Goal: Task Accomplishment & Management: Manage account settings

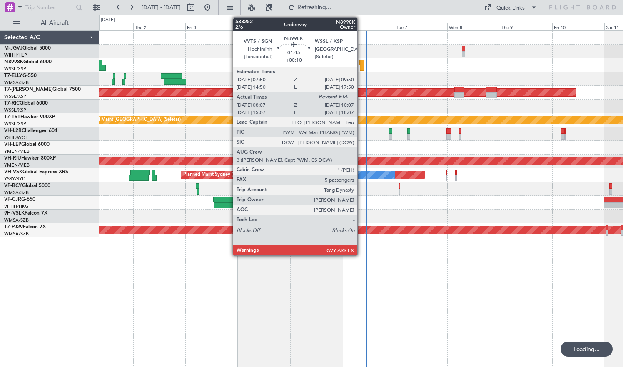
click at [361, 65] on div at bounding box center [362, 68] width 5 height 6
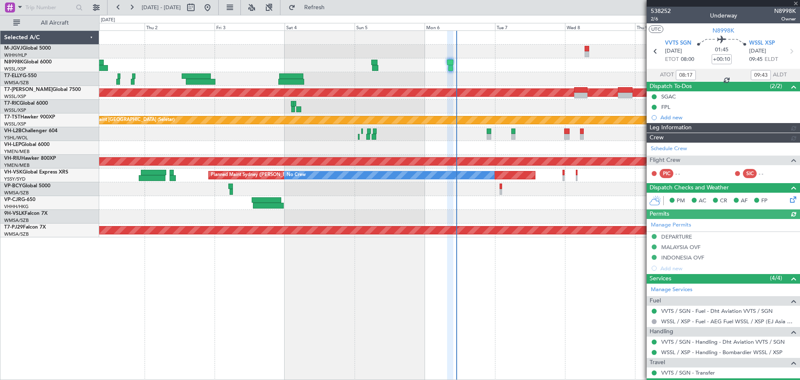
type input "[PERSON_NAME] (LEU)"
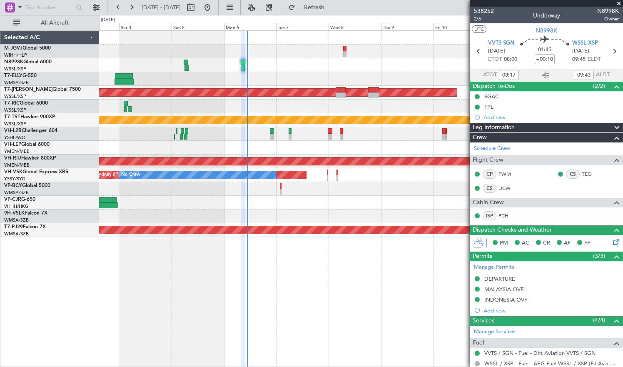
click at [243, 169] on div "Planned Maint [GEOGRAPHIC_DATA] (Seletar) Planned Maint [GEOGRAPHIC_DATA] (Sele…" at bounding box center [361, 134] width 524 height 206
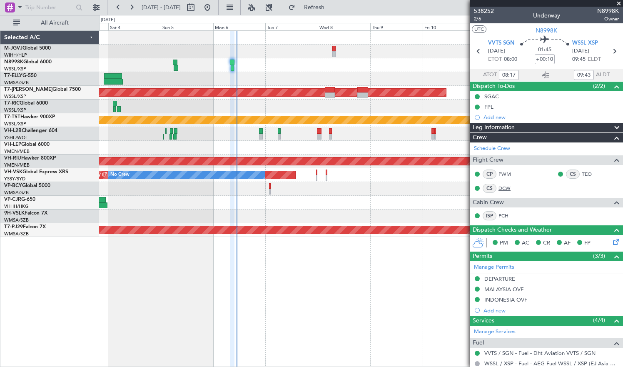
click at [500, 189] on link "DCW" at bounding box center [508, 188] width 19 height 7
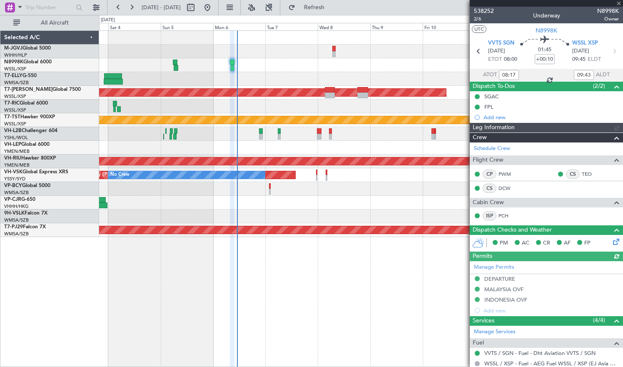
type input "[PERSON_NAME] (LEU)"
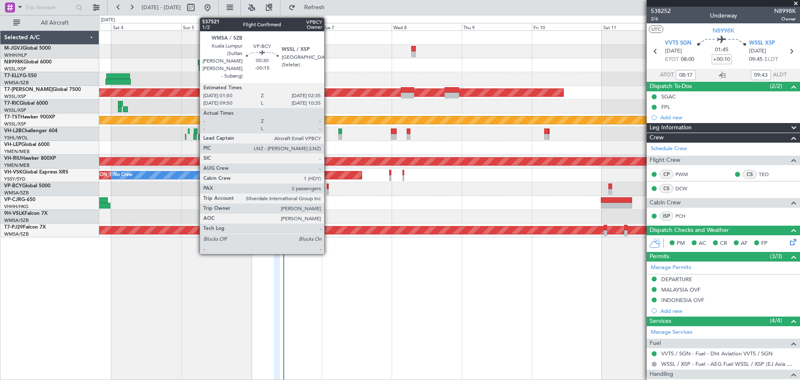
click at [328, 189] on div at bounding box center [328, 192] width 2 height 6
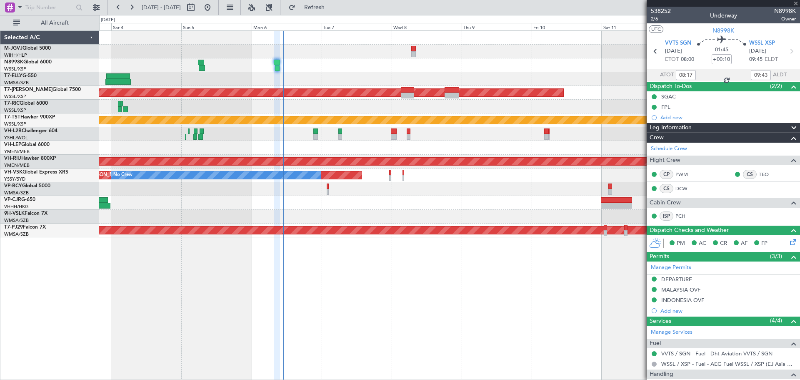
type input "-00:15"
type input "2"
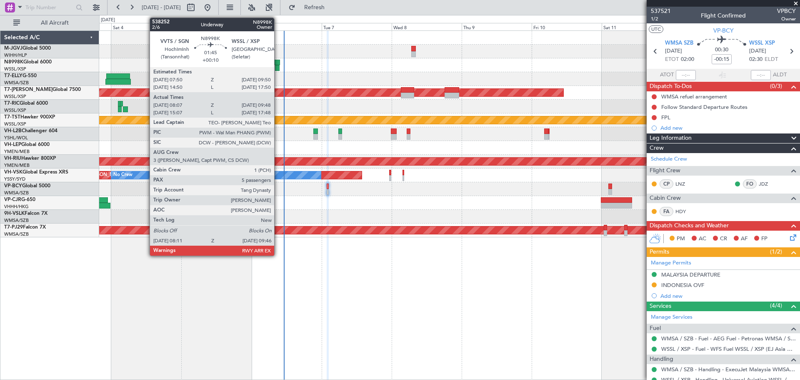
click at [278, 64] on div at bounding box center [277, 63] width 6 height 6
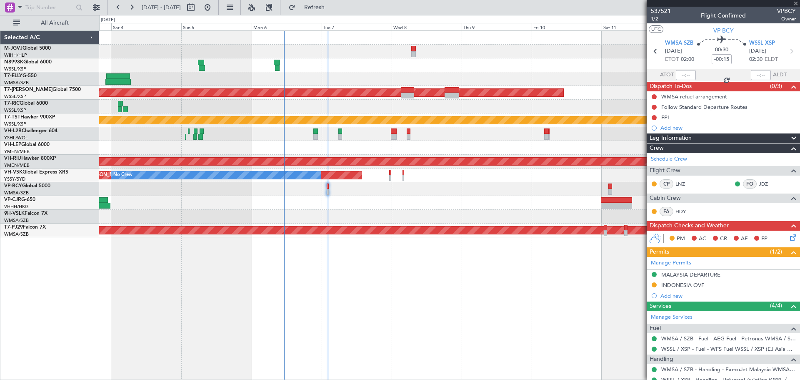
type input "+00:10"
type input "08:17"
type input "09:43"
type input "5"
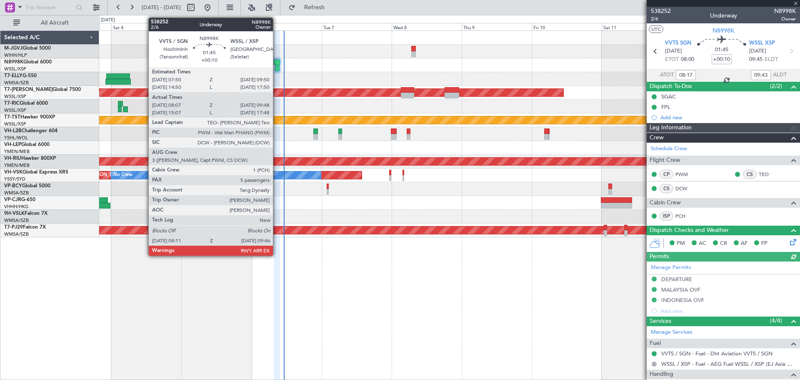
type input "[PERSON_NAME] (LEU)"
click at [277, 64] on div at bounding box center [277, 63] width 6 height 6
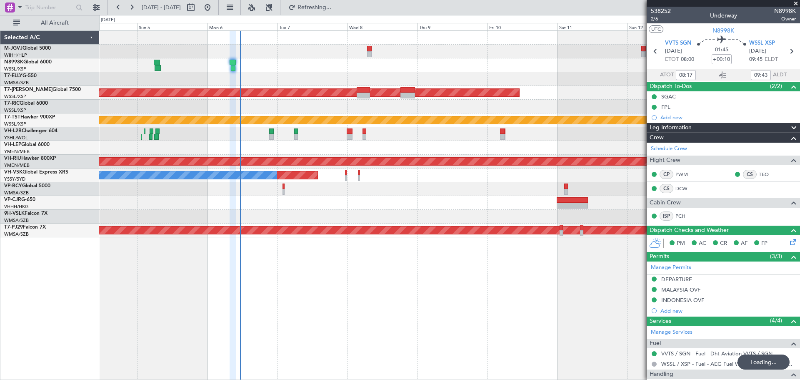
click at [204, 66] on div "Planned Maint [GEOGRAPHIC_DATA] (Seletar) Planned Maint [GEOGRAPHIC_DATA] (Sele…" at bounding box center [449, 134] width 700 height 206
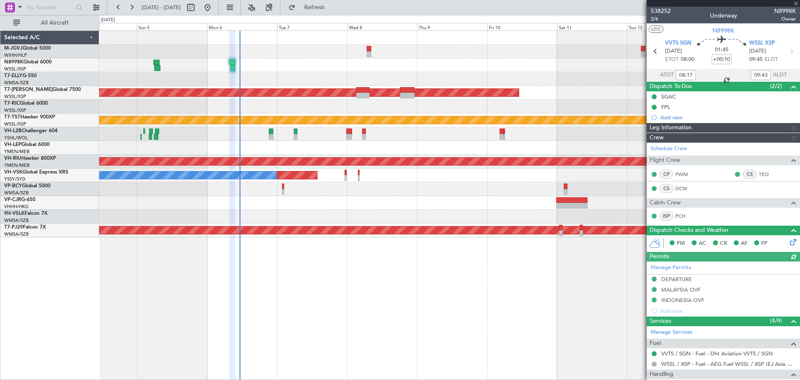
type input "[PERSON_NAME] (LEU)"
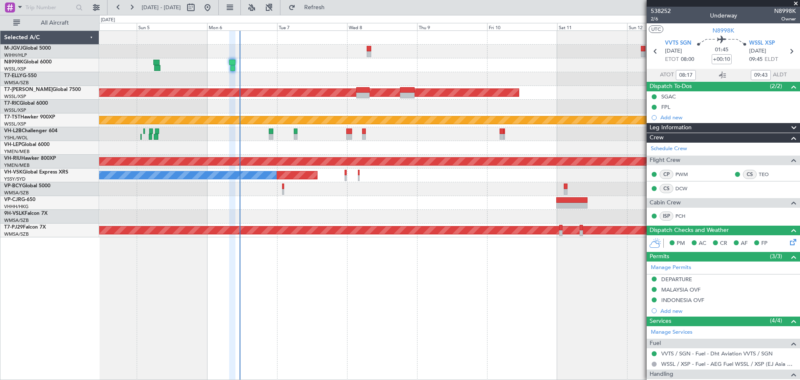
click at [436, 206] on div at bounding box center [449, 203] width 700 height 14
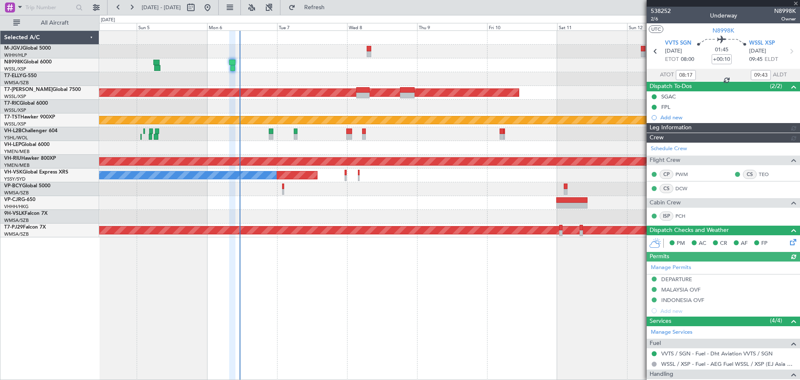
type input "[PERSON_NAME] (LEU)"
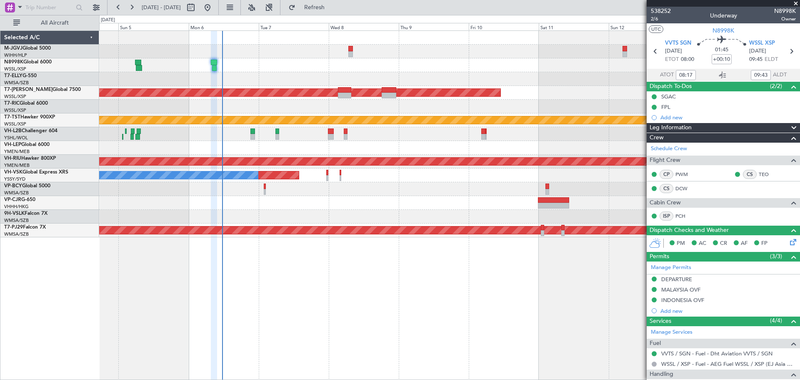
click at [289, 107] on div at bounding box center [449, 107] width 700 height 14
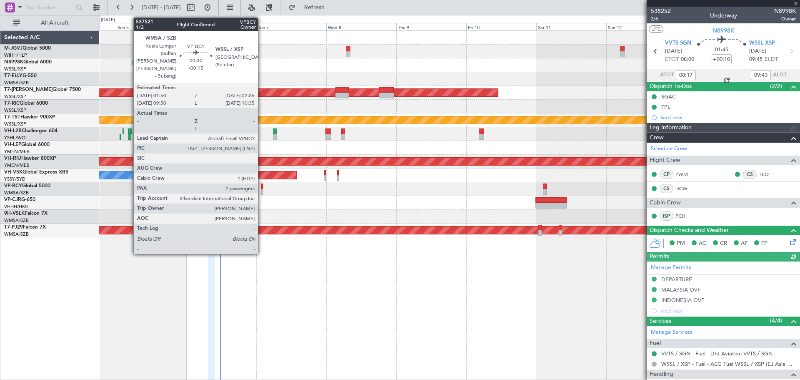
type input "[PERSON_NAME] (LEU)"
click at [262, 185] on div at bounding box center [262, 186] width 2 height 6
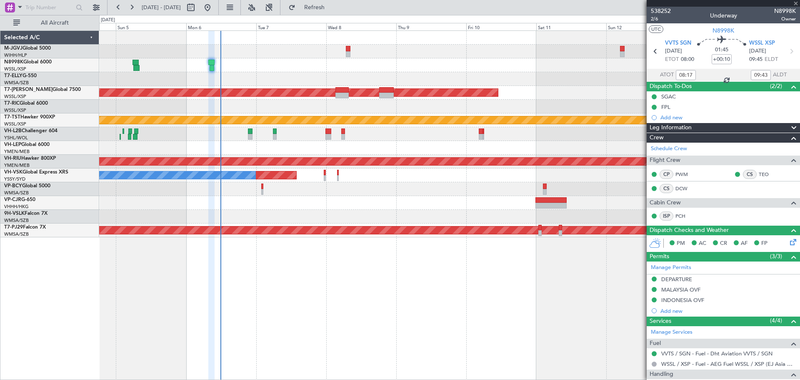
type input "-00:15"
type input "2"
